Goal: Information Seeking & Learning: Learn about a topic

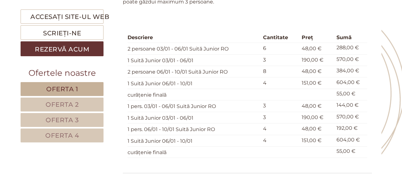
scroll to position [727, 0]
click at [264, 156] on div "Descriere Cantitate Preţ Sumă 2 persoane 03/01 - 06/01 Suită Junior RO 6 48,00 …" at bounding box center [247, 95] width 249 height 154
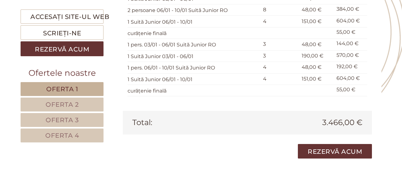
scroll to position [791, 0]
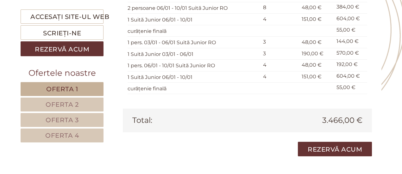
click at [70, 103] on font "Oferta 2" at bounding box center [62, 105] width 33 height 8
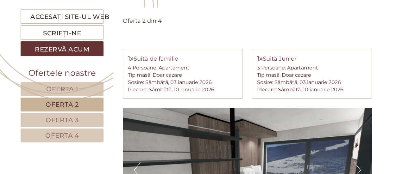
click at [66, 90] on font "Oferta 1" at bounding box center [62, 89] width 32 height 8
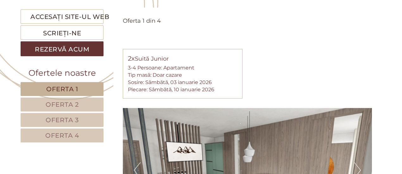
click at [80, 102] on link "Oferta 2" at bounding box center [62, 105] width 83 height 14
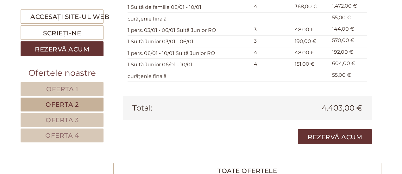
scroll to position [992, 0]
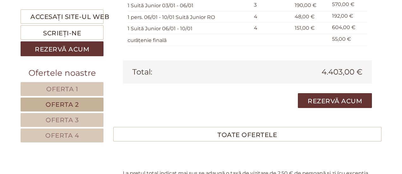
click at [40, 117] on link "Oferta 3" at bounding box center [62, 120] width 83 height 14
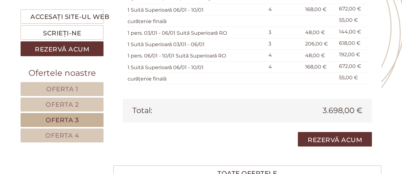
scroll to position [802, 0]
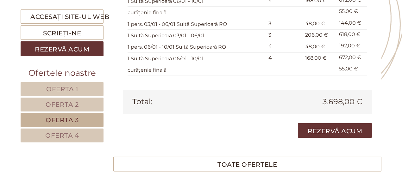
click at [68, 134] on font "Oferta 4" at bounding box center [62, 136] width 34 height 8
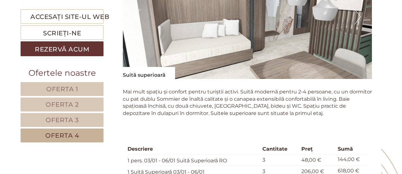
scroll to position [589, 0]
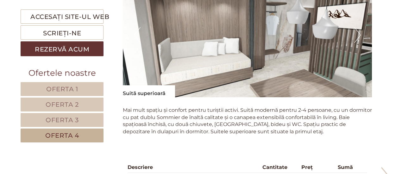
click at [76, 90] on font "Oferta 1" at bounding box center [62, 89] width 32 height 8
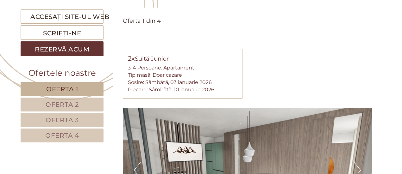
click at [54, 104] on font "Oferta 2" at bounding box center [62, 105] width 33 height 8
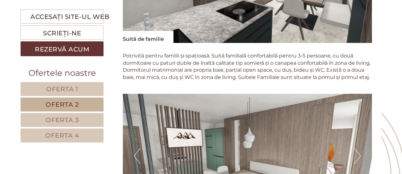
scroll to position [549, 0]
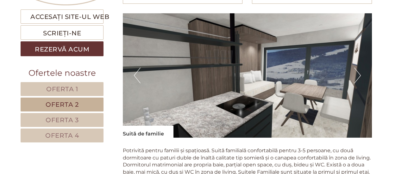
click at [91, 88] on link "Oferta 1" at bounding box center [62, 89] width 83 height 14
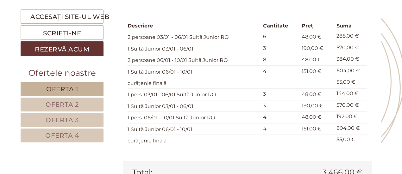
scroll to position [707, 0]
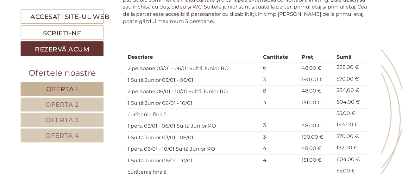
click at [78, 103] on link "Oferta 2" at bounding box center [62, 105] width 83 height 14
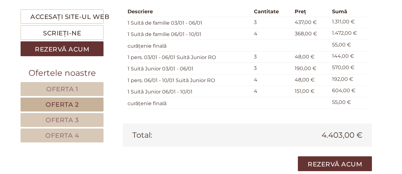
scroll to position [929, 0]
click at [81, 119] on link "Oferta 3" at bounding box center [62, 120] width 83 height 14
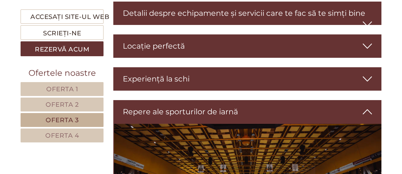
scroll to position [1055, 0]
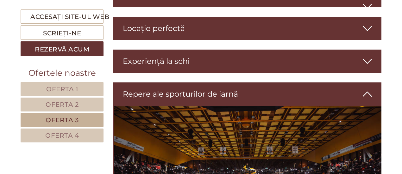
click at [57, 135] on font "Oferta 4" at bounding box center [62, 136] width 34 height 8
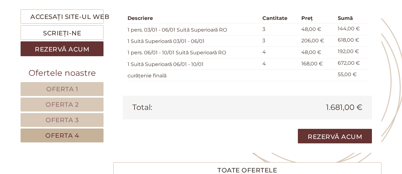
scroll to position [802, 0]
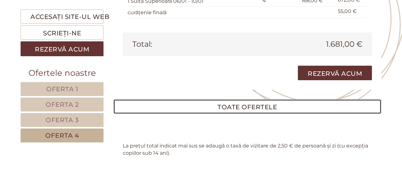
click at [228, 103] on font "TOATE OFERTELE" at bounding box center [246, 107] width 59 height 8
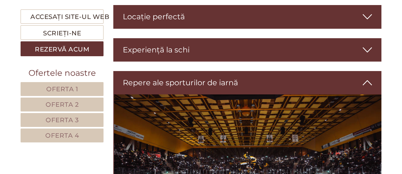
scroll to position [2574, 0]
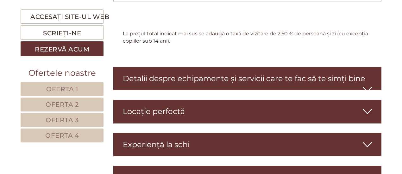
click at [190, 83] on font "Detalii despre echipamente și servicii care te fac să te simți bine" at bounding box center [244, 78] width 242 height 9
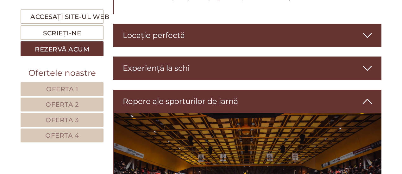
scroll to position [2764, 0]
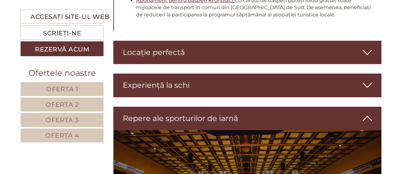
click at [179, 57] on font "Locație perfectă" at bounding box center [154, 52] width 62 height 9
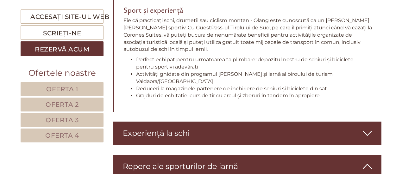
scroll to position [2954, 0]
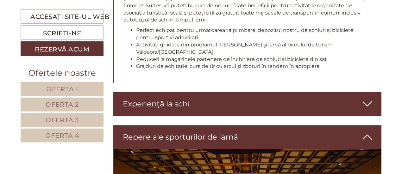
click at [177, 99] on font "Experiență la schi" at bounding box center [156, 103] width 67 height 9
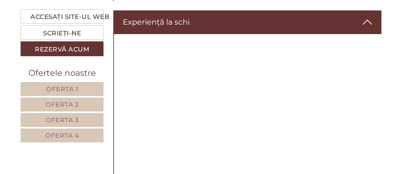
scroll to position [3038, 0]
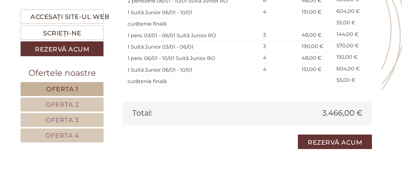
scroll to position [791, 0]
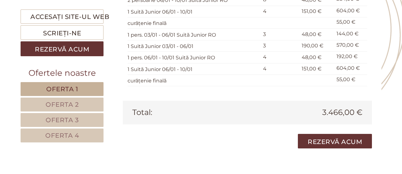
click at [61, 135] on font "Oferta 4" at bounding box center [62, 136] width 34 height 8
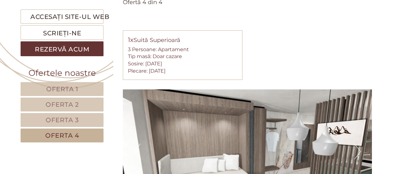
scroll to position [454, 0]
